Goal: Find specific page/section: Find specific page/section

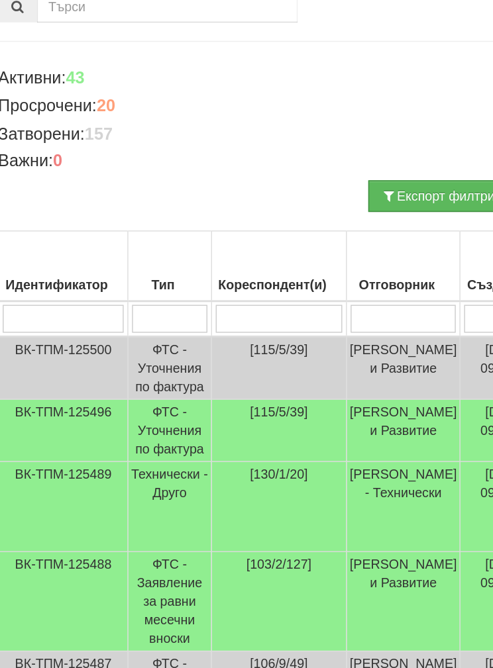
click at [185, 365] on input "search" at bounding box center [220, 375] width 90 height 20
type input "1"
type input "13"
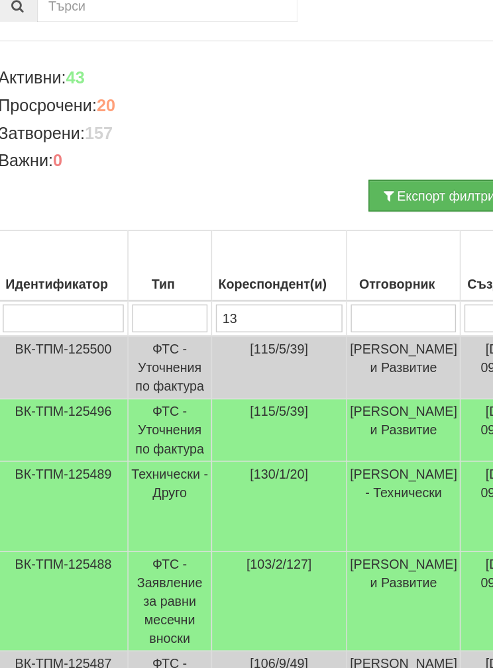
type input "132"
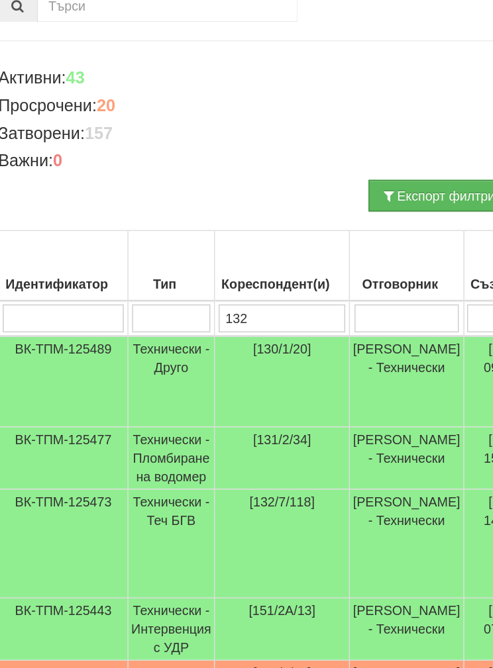
type input "132"
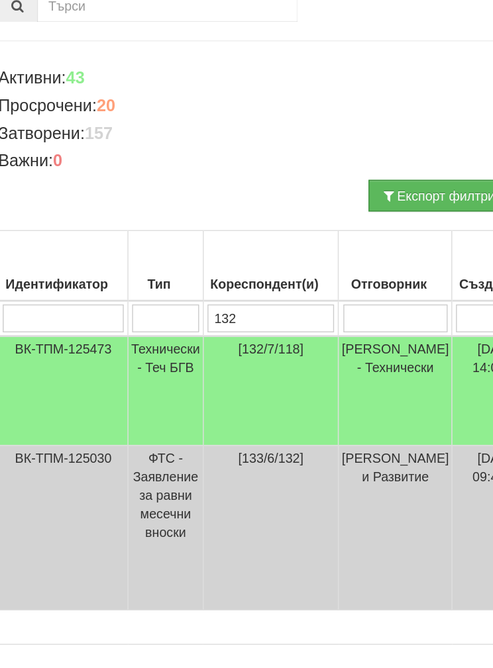
type input "132"
click at [124, 387] on td "Технически - Теч БГВ" at bounding box center [140, 426] width 54 height 78
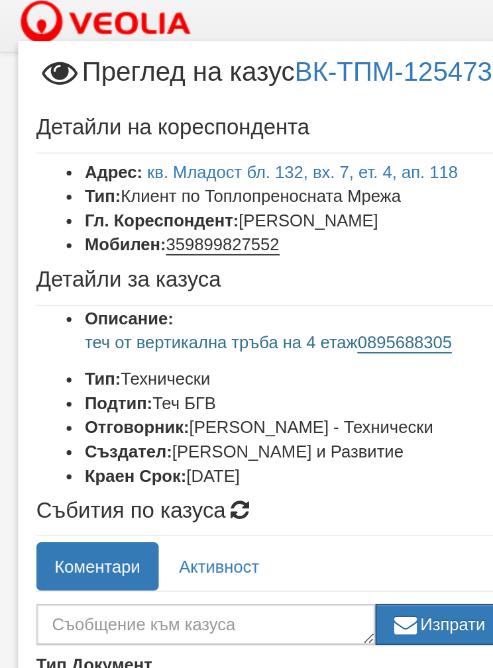
scroll to position [5, 0]
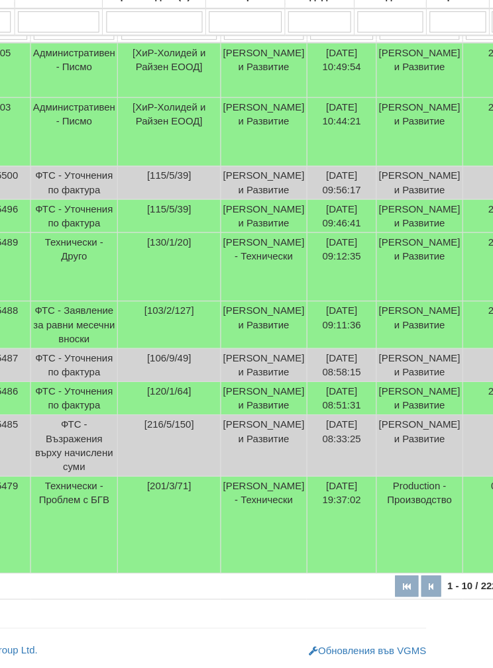
scroll to position [429, 68]
click at [80, 489] on td "Технически - Проблем с БГВ" at bounding box center [84, 534] width 81 height 91
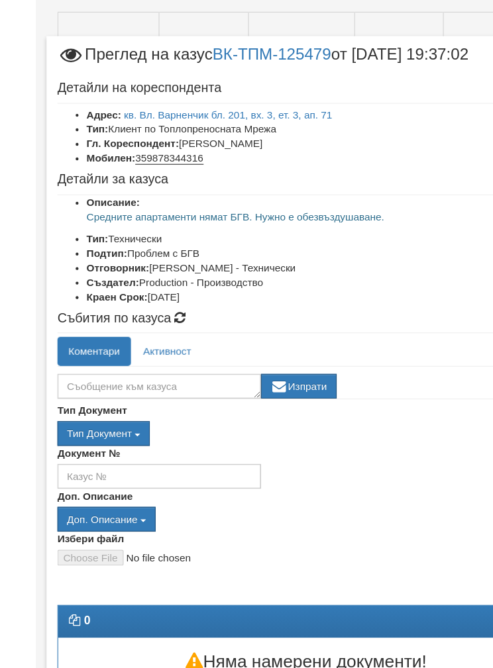
scroll to position [291, 0]
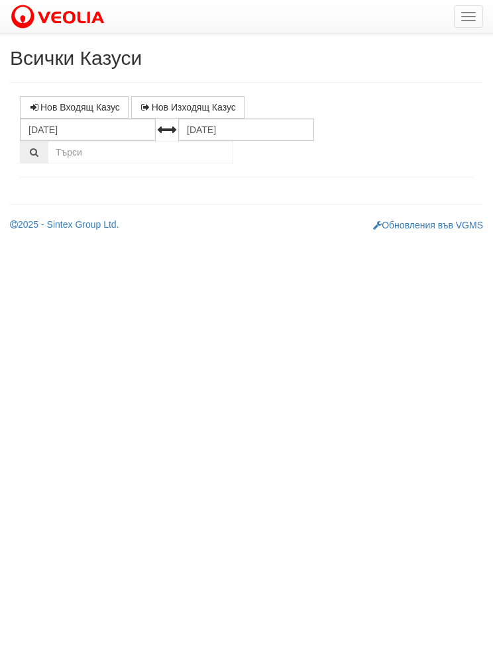
select select "1"
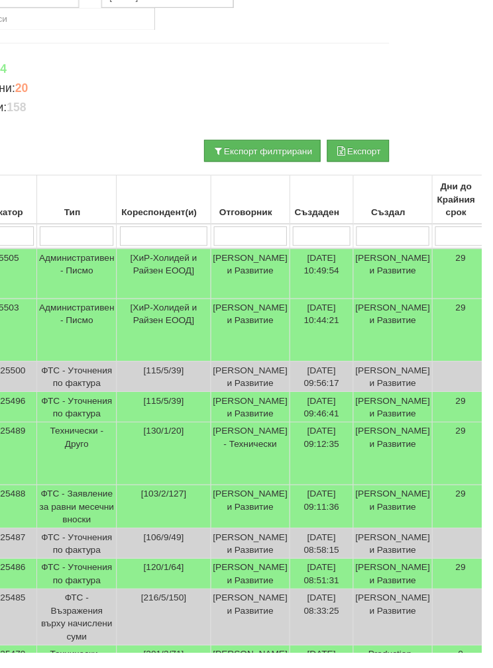
scroll to position [133, 74]
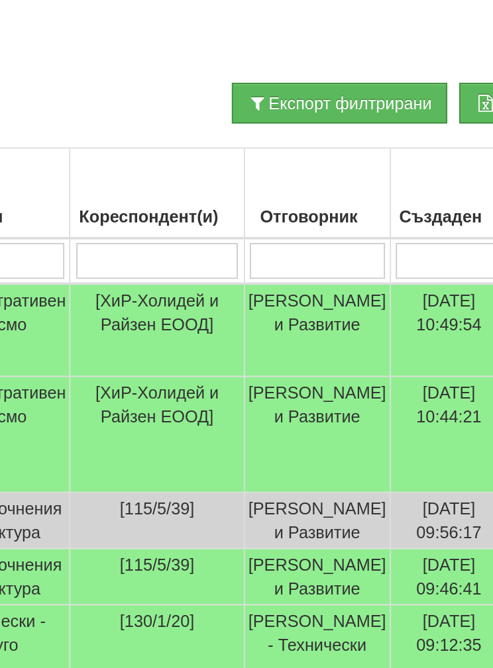
click at [123, 232] on input "search" at bounding box center [168, 242] width 90 height 20
type input "1"
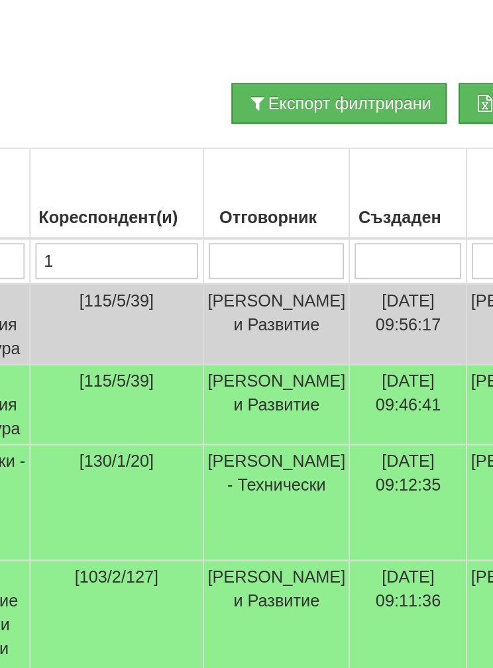
type input "13"
type input "132"
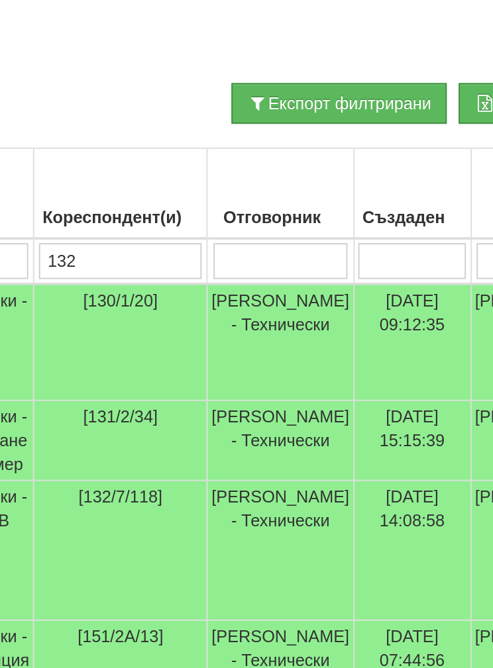
type input "132"
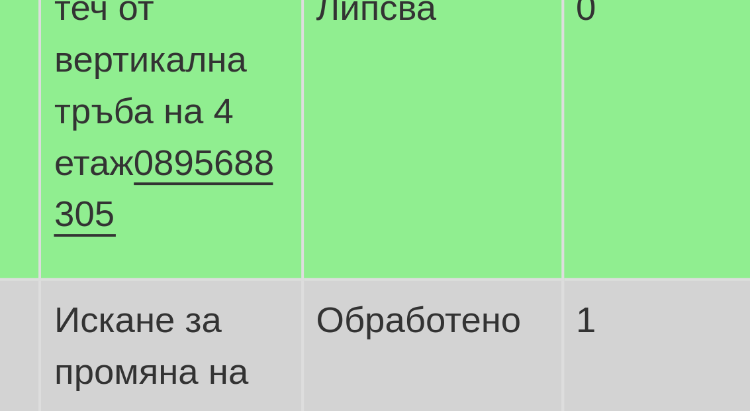
scroll to position [70, 311]
